Goal: Obtain resource: Obtain resource

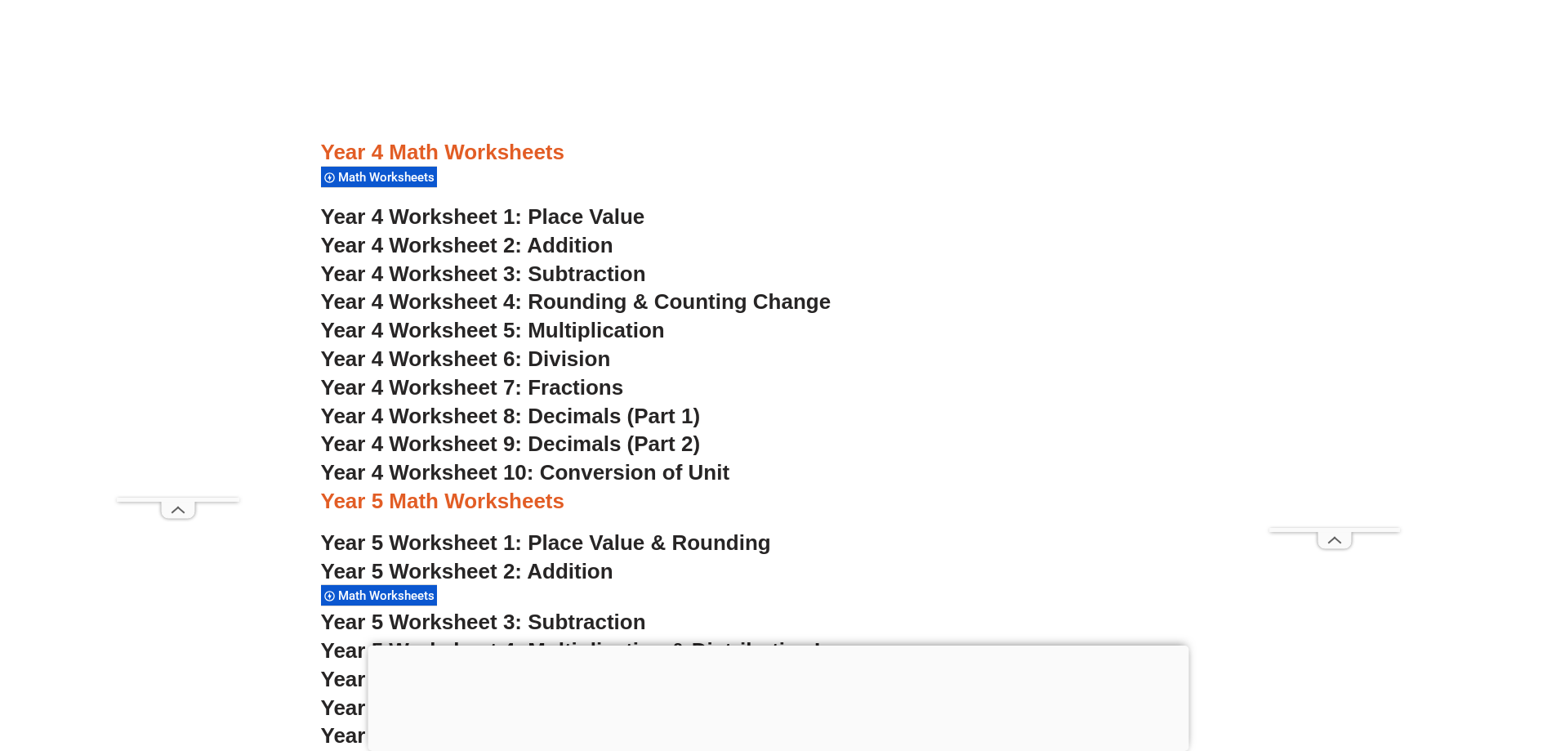
scroll to position [3044, 0]
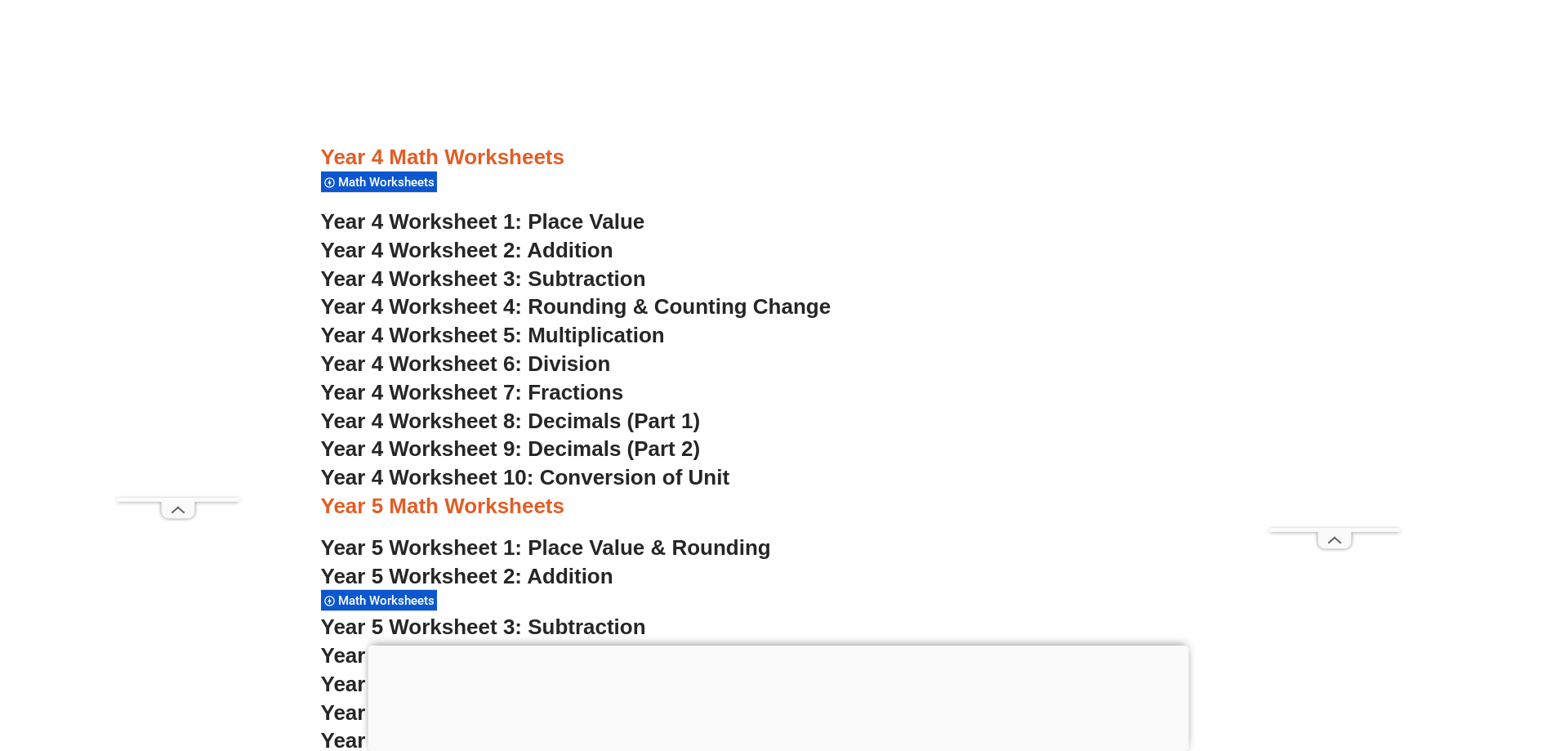
click at [400, 336] on span "Year 4 Worksheet 5: Multiplication" at bounding box center [493, 335] width 344 height 25
click at [405, 359] on span "Year 4 Worksheet 6: Division" at bounding box center [466, 363] width 290 height 25
click at [419, 389] on span "Year 4 Worksheet 7: Fractions" at bounding box center [472, 392] width 303 height 25
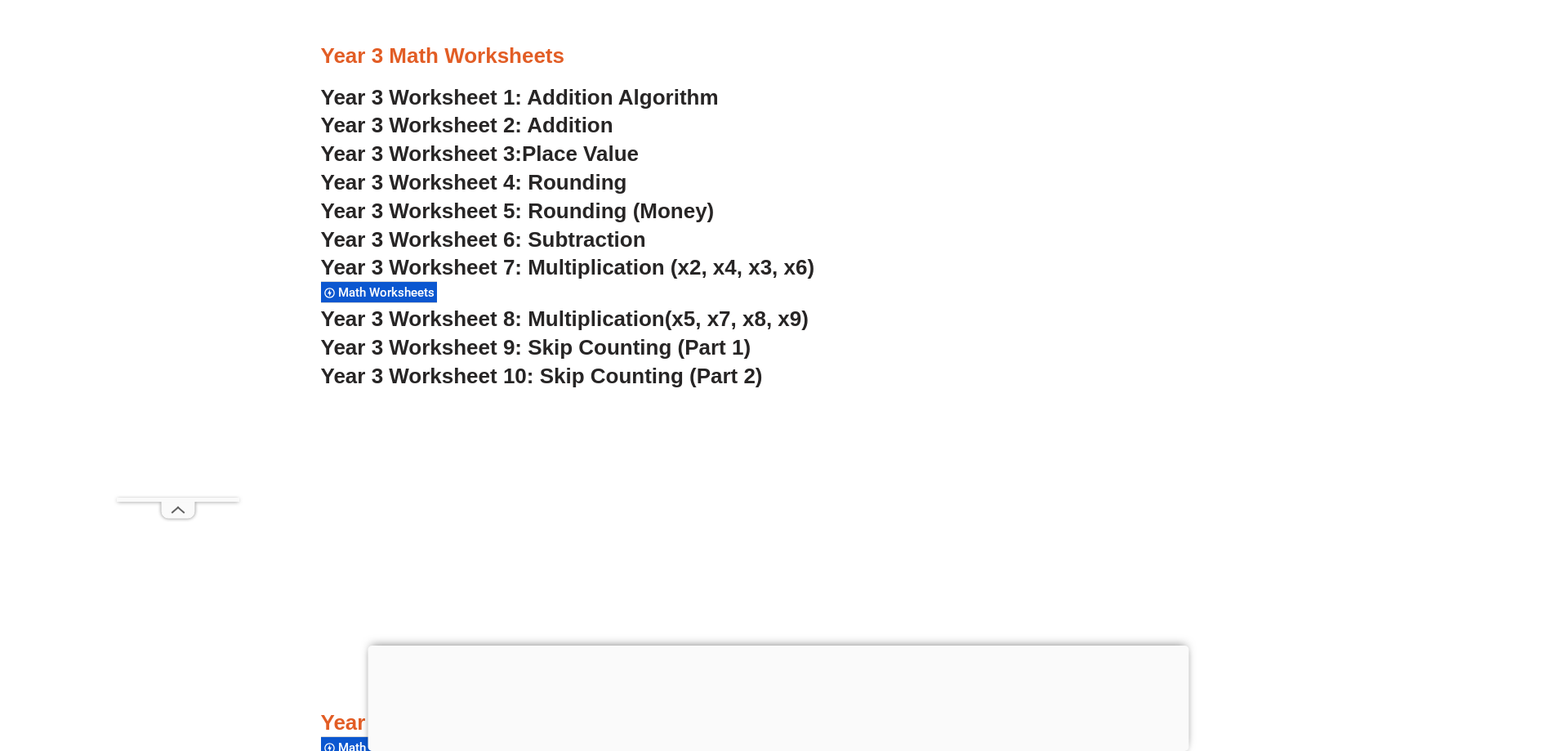
scroll to position [2472, 0]
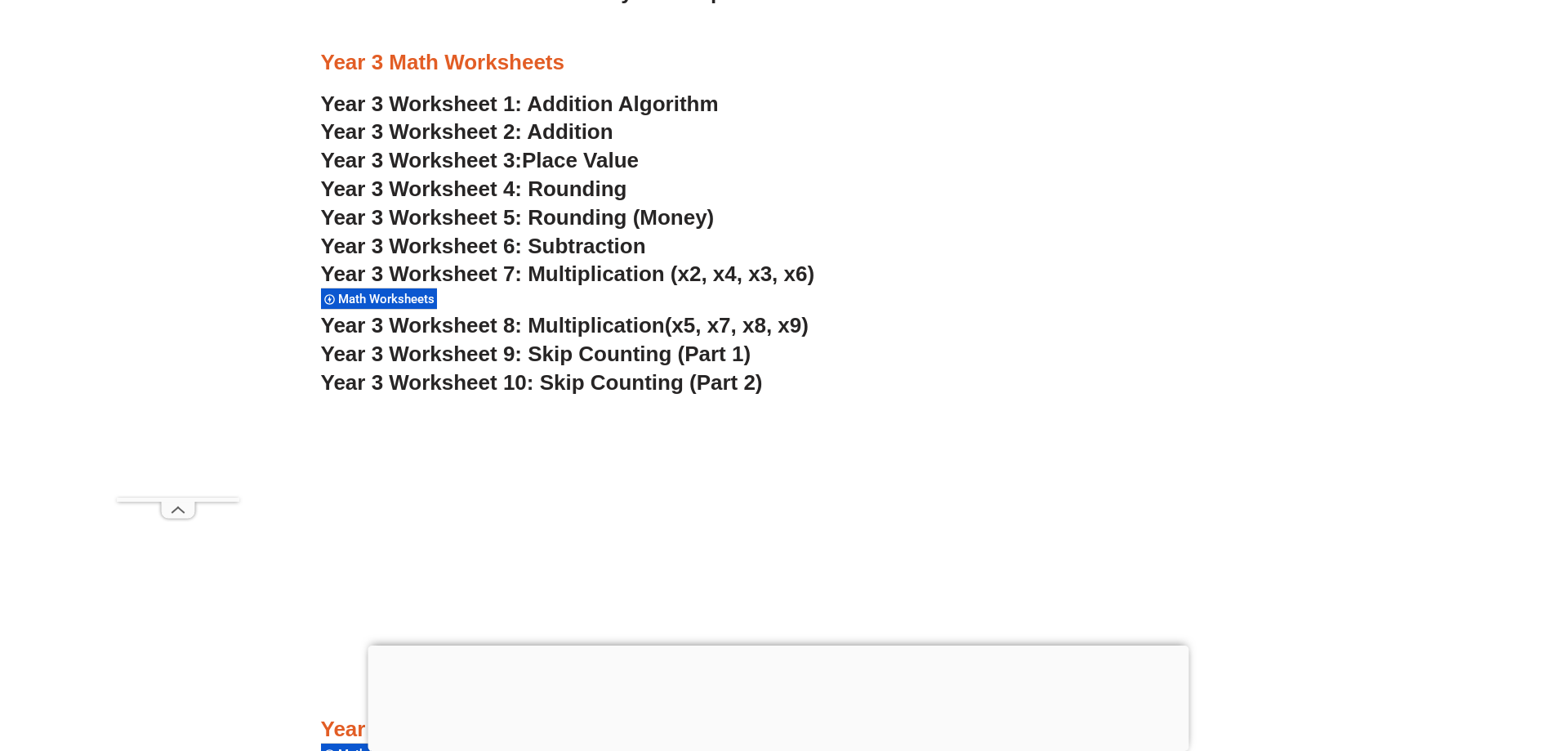
click at [577, 107] on link "Year 3 Worksheet 1: Addition Algorithm" at bounding box center [520, 103] width 398 height 25
click at [565, 131] on link "Year 3 Worksheet 2: Addition" at bounding box center [467, 131] width 292 height 25
click at [560, 163] on span "Place Value" at bounding box center [580, 160] width 117 height 25
click at [560, 183] on span "Year 3 Worksheet 4: Rounding" at bounding box center [474, 188] width 306 height 25
